Goal: Transaction & Acquisition: Obtain resource

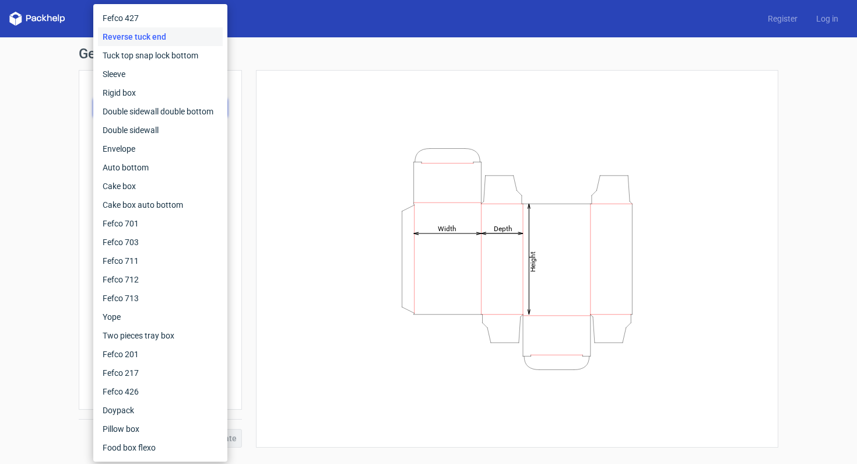
click at [125, 13] on div "Fefco 427" at bounding box center [160, 18] width 125 height 19
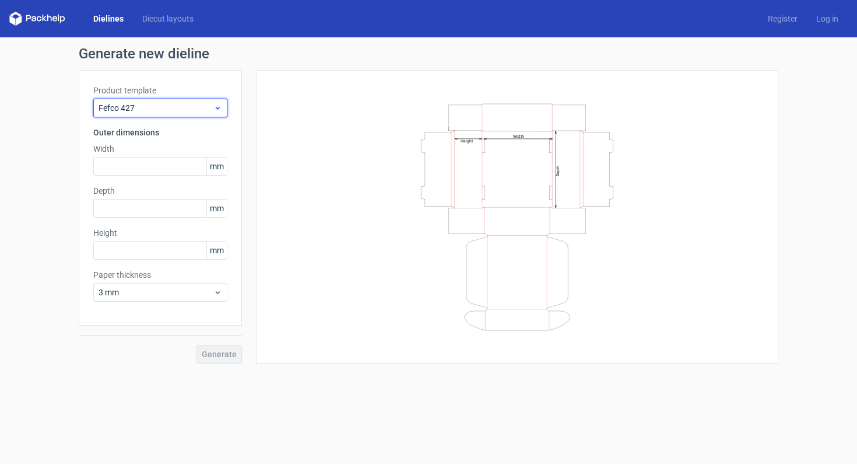
click at [129, 104] on span "Fefco 427" at bounding box center [156, 108] width 115 height 12
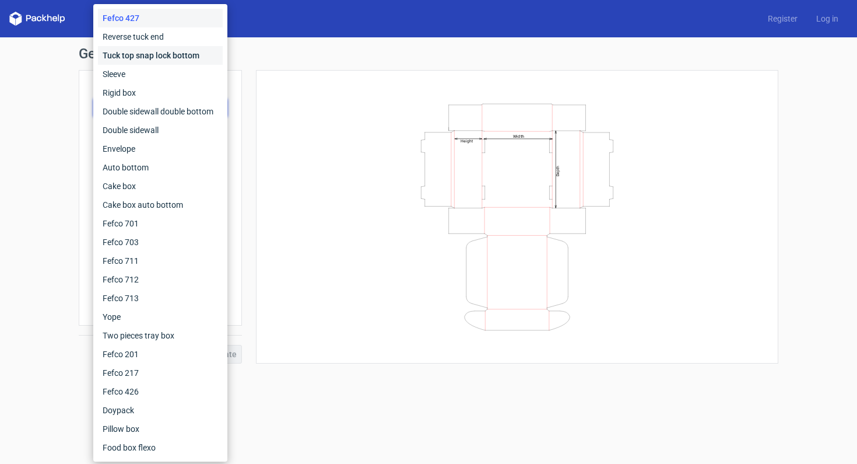
click at [132, 54] on div "Tuck top snap lock bottom" at bounding box center [160, 55] width 125 height 19
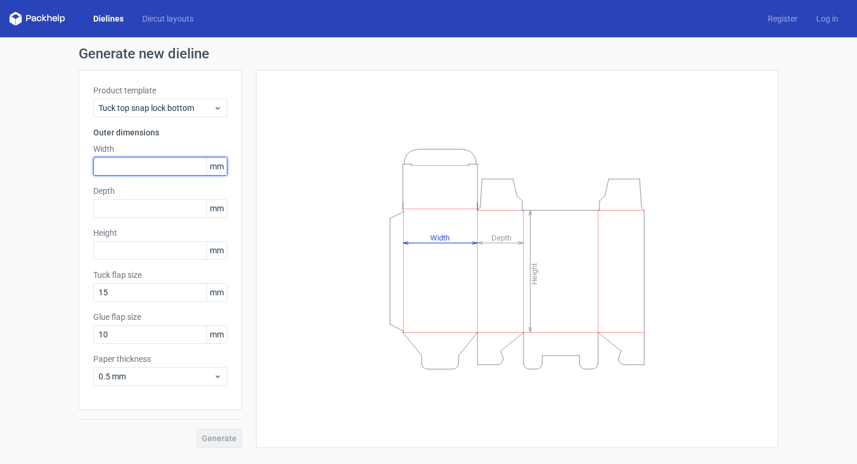
click at [129, 166] on input "text" at bounding box center [160, 166] width 134 height 19
type input "151"
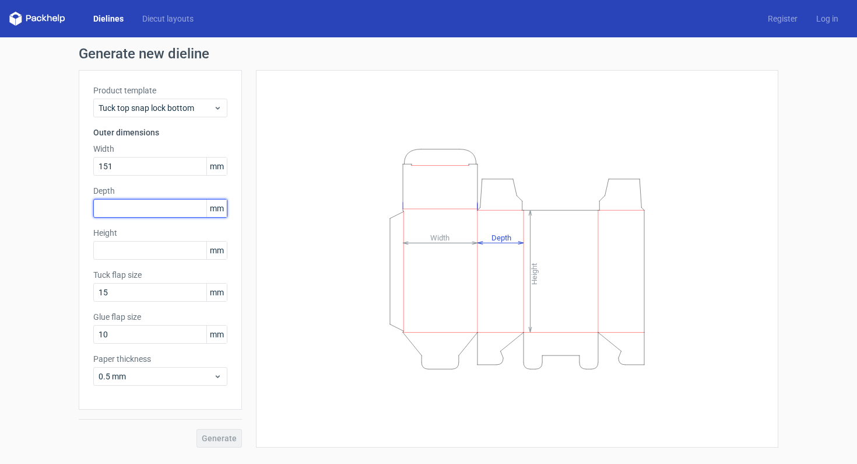
click at [126, 209] on input "text" at bounding box center [160, 208] width 134 height 19
type input "64"
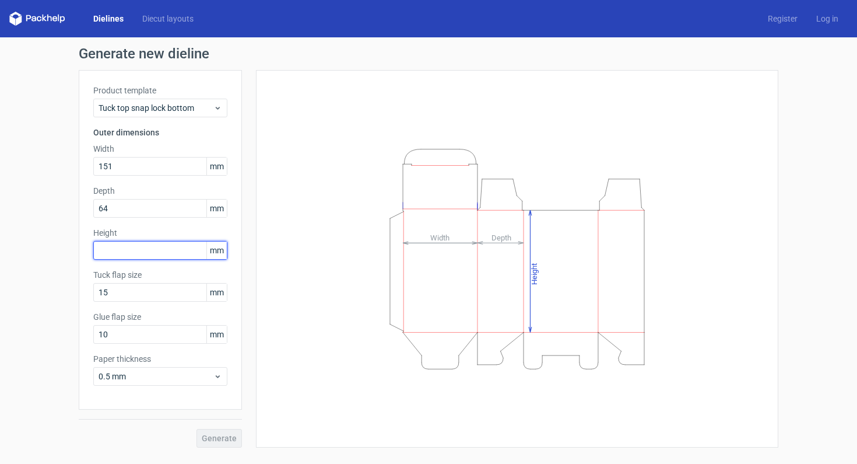
click at [121, 251] on input "text" at bounding box center [160, 250] width 134 height 19
type input "59"
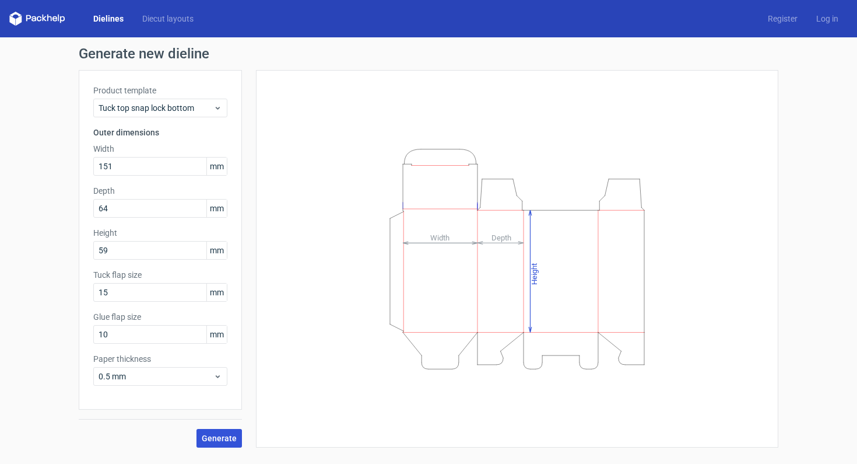
click at [223, 436] on span "Generate" at bounding box center [219, 438] width 35 height 8
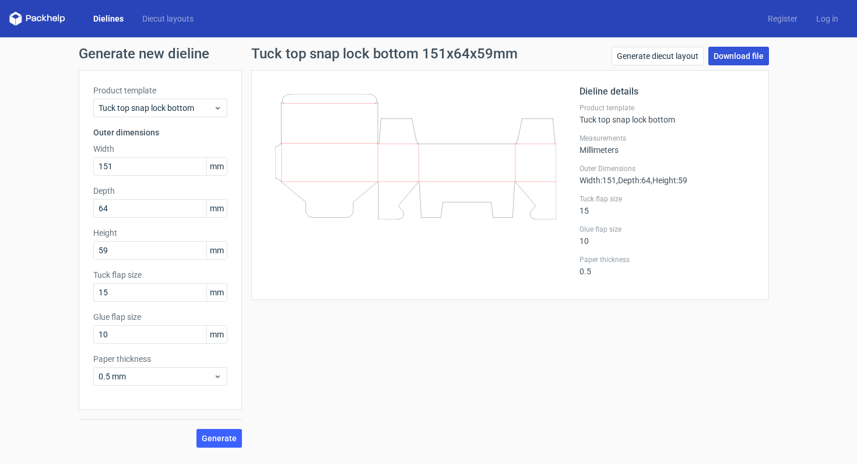
click at [752, 56] on link "Download file" at bounding box center [738, 56] width 61 height 19
